Goal: Obtain resource: Obtain resource

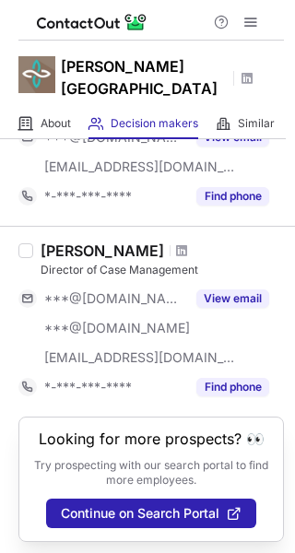
scroll to position [1196, 0]
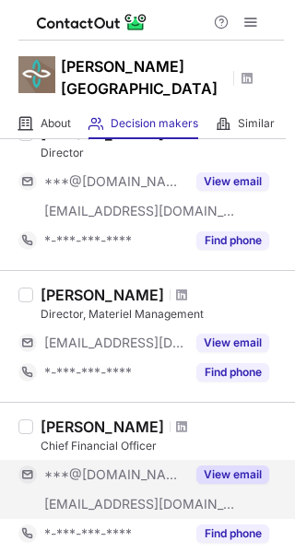
click at [218, 465] on button "View email" at bounding box center [232, 474] width 73 height 18
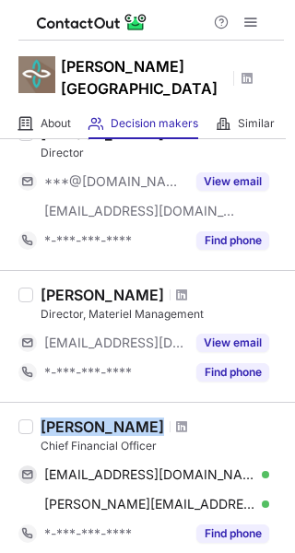
copy div "Danielle O'brien"
drag, startPoint x: 38, startPoint y: 425, endPoint x: 165, endPoint y: 419, distance: 127.3
click at [165, 419] on div "Danielle O'brien Chief Financial Officer danielleobriencpa@aol.com Verified Cop…" at bounding box center [158, 482] width 251 height 131
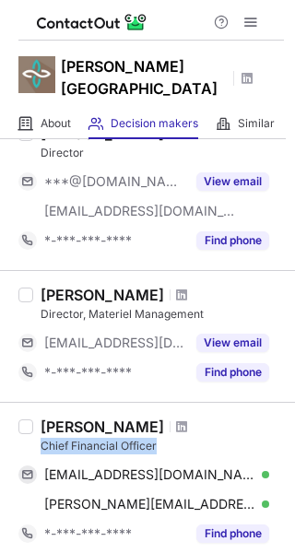
copy div "Chief Financial Officer"
drag, startPoint x: 43, startPoint y: 445, endPoint x: 158, endPoint y: 442, distance: 114.3
click at [158, 442] on div "Chief Financial Officer" at bounding box center [162, 446] width 243 height 17
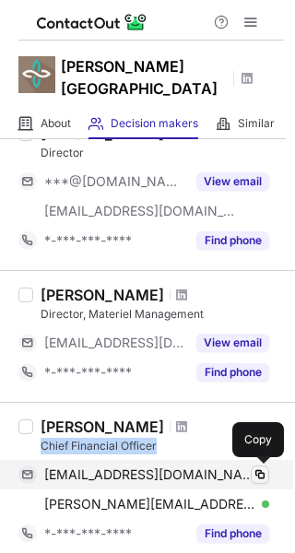
click at [261, 469] on span at bounding box center [259, 474] width 15 height 15
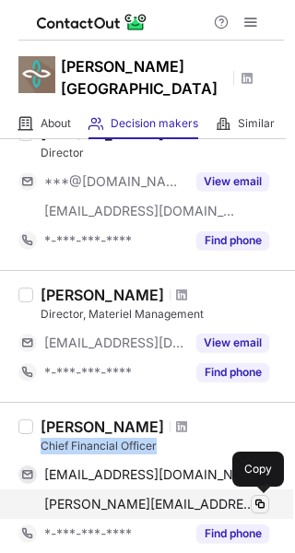
click at [263, 500] on span at bounding box center [259, 504] width 15 height 15
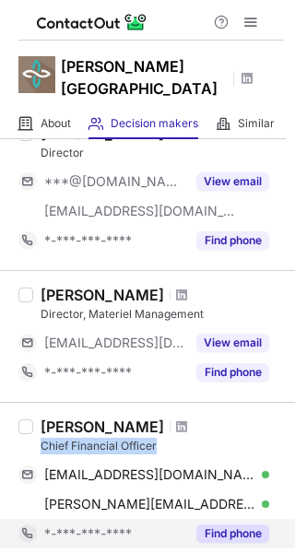
click at [255, 531] on button "Find phone" at bounding box center [232, 533] width 73 height 18
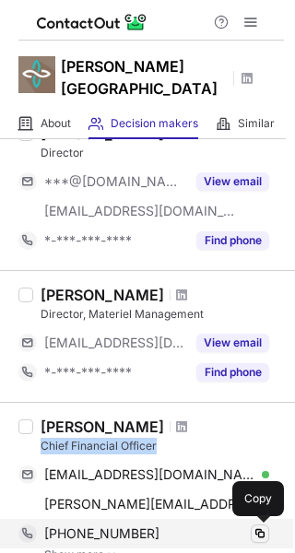
click at [264, 533] on span at bounding box center [259, 533] width 15 height 15
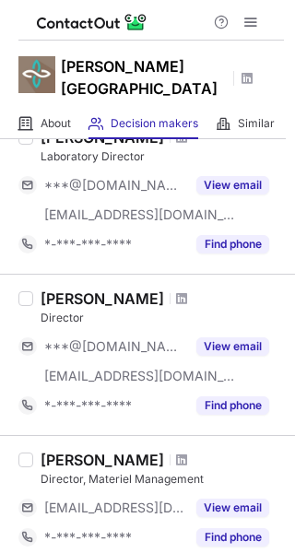
scroll to position [1032, 0]
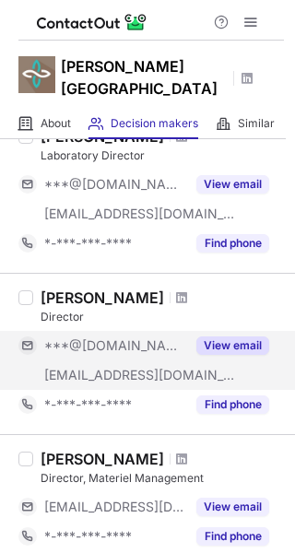
click at [238, 344] on button "View email" at bounding box center [232, 345] width 73 height 18
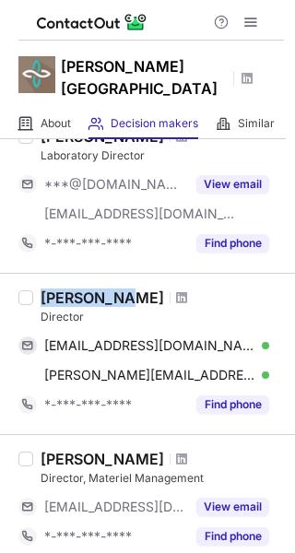
copy div "Ann Wilson"
drag, startPoint x: 41, startPoint y: 292, endPoint x: 121, endPoint y: 301, distance: 79.8
click at [121, 301] on div "Ann Wilson" at bounding box center [102, 297] width 123 height 18
click at [70, 316] on div "Director" at bounding box center [162, 317] width 243 height 17
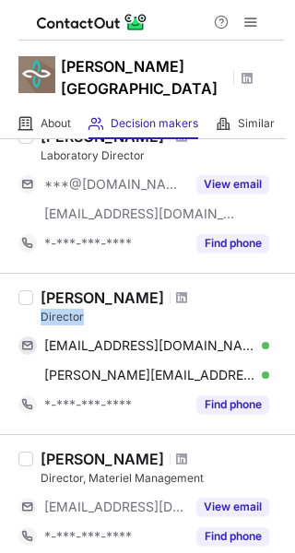
click at [70, 316] on div "Director" at bounding box center [162, 317] width 243 height 17
copy div "Director"
click at [70, 316] on div "Director" at bounding box center [162, 317] width 243 height 17
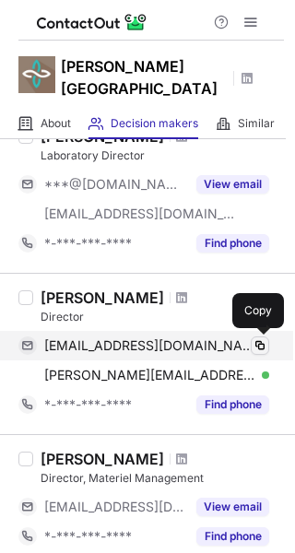
click at [261, 346] on span at bounding box center [259, 345] width 15 height 15
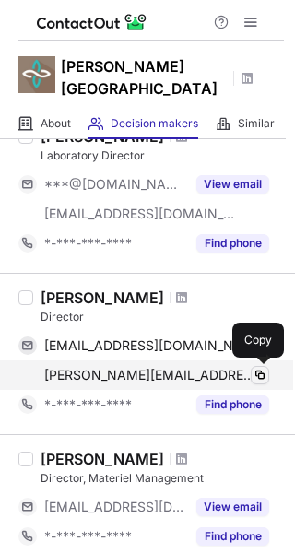
click at [261, 368] on span at bounding box center [259, 375] width 15 height 15
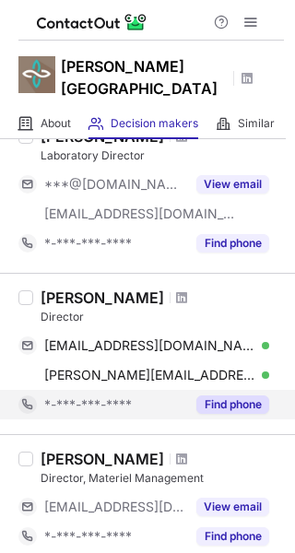
click at [250, 404] on button "Find phone" at bounding box center [232, 404] width 73 height 18
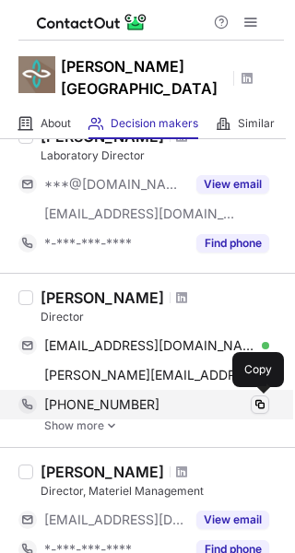
click at [259, 404] on span at bounding box center [259, 404] width 15 height 15
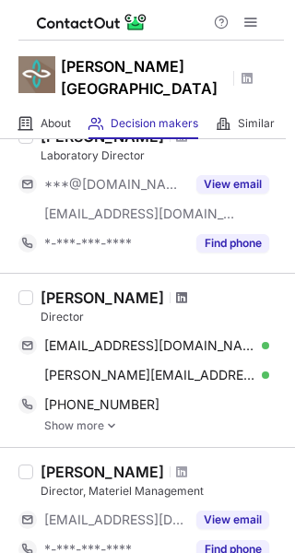
click at [176, 296] on span at bounding box center [181, 297] width 11 height 15
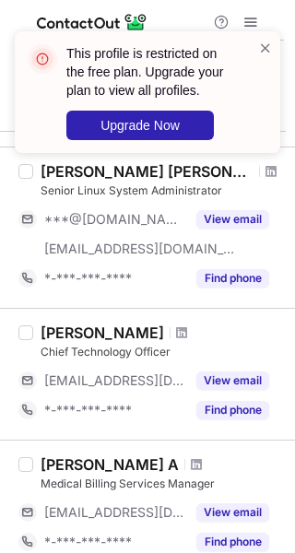
scroll to position [956, 0]
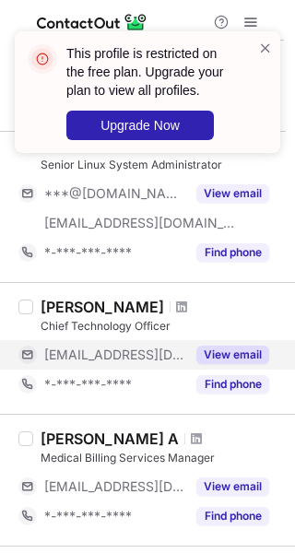
click at [255, 347] on button "View email" at bounding box center [232, 355] width 73 height 18
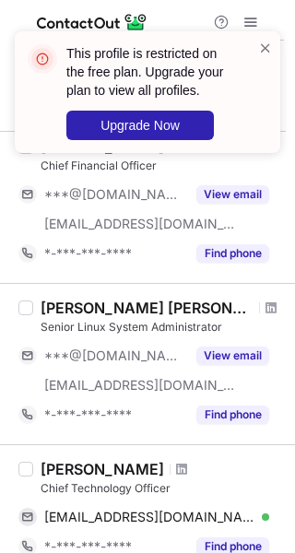
scroll to position [0, 0]
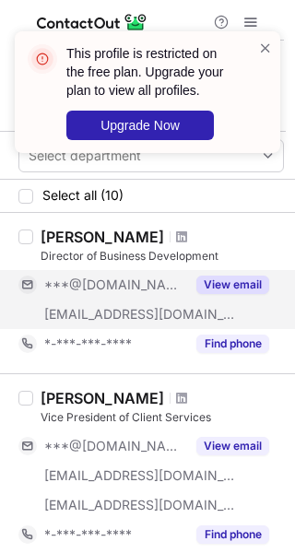
click at [226, 285] on button "View email" at bounding box center [232, 284] width 73 height 18
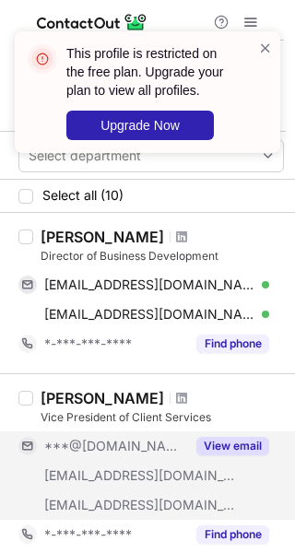
click at [229, 440] on button "View email" at bounding box center [232, 446] width 73 height 18
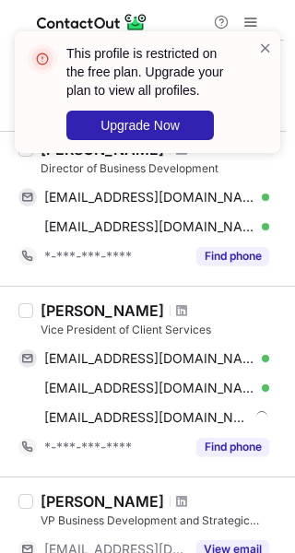
scroll to position [142, 0]
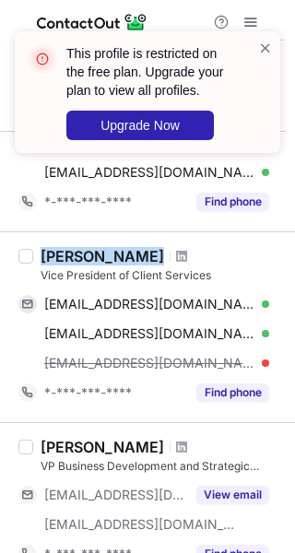
copy div "Patti Genetempo-vanzuuk"
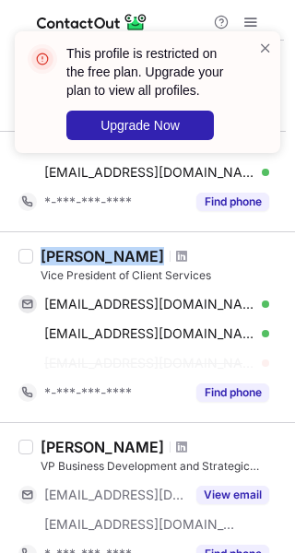
drag, startPoint x: 41, startPoint y: 255, endPoint x: 230, endPoint y: 256, distance: 188.9
click at [230, 256] on div "Patti Genetempo-vanzuuk" at bounding box center [162, 256] width 243 height 18
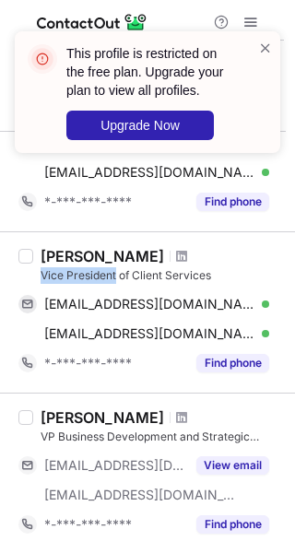
copy div "Vice President"
drag, startPoint x: 40, startPoint y: 270, endPoint x: 117, endPoint y: 282, distance: 78.3
click at [117, 282] on div "Patti Genetempo-vanzuuk Vice President of Client Services patriciavanzuuk@gmail…" at bounding box center [158, 312] width 251 height 131
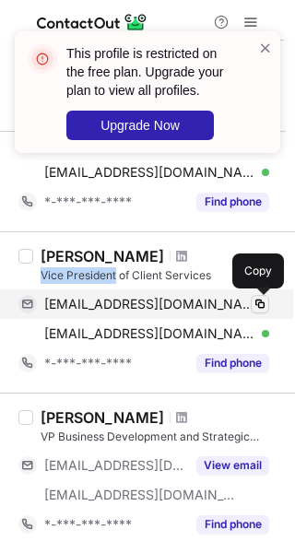
click at [263, 307] on span at bounding box center [259, 304] width 15 height 15
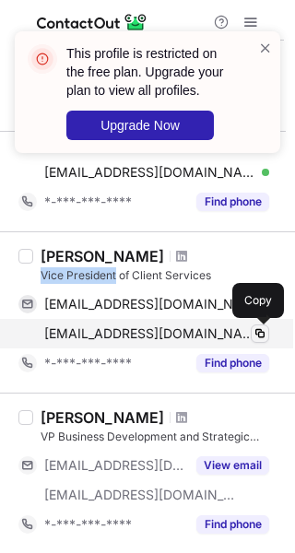
click at [261, 328] on span at bounding box center [259, 333] width 15 height 15
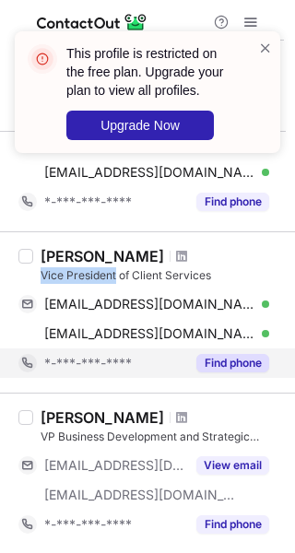
click at [254, 357] on button "Find phone" at bounding box center [232, 363] width 73 height 18
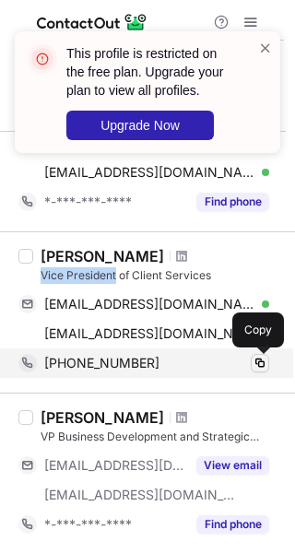
click at [257, 360] on span at bounding box center [259, 363] width 15 height 15
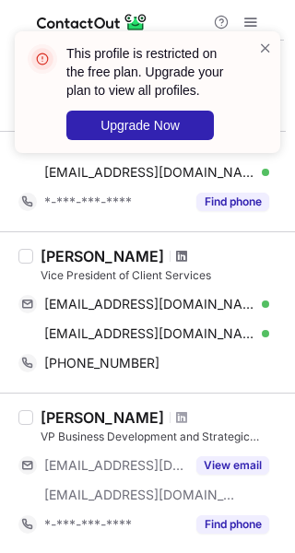
click at [187, 255] on span at bounding box center [181, 256] width 11 height 15
